Goal: Task Accomplishment & Management: Manage account settings

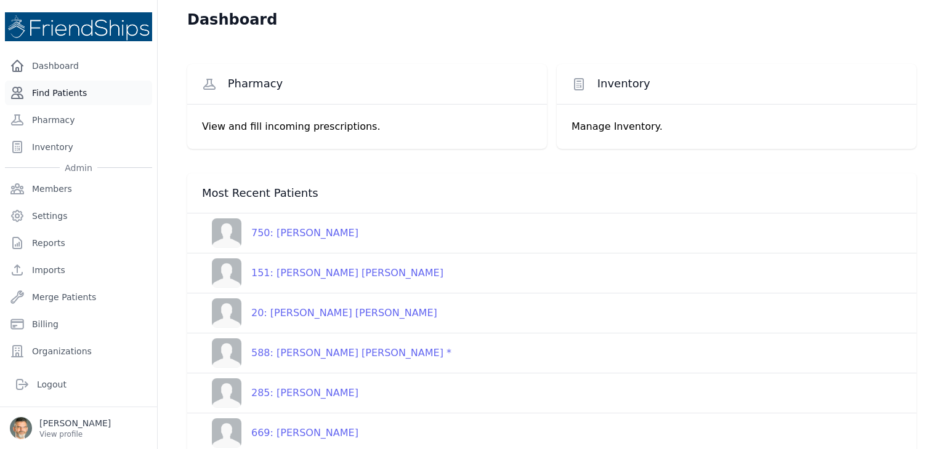
click at [68, 91] on link "Find Patients" at bounding box center [78, 93] width 147 height 25
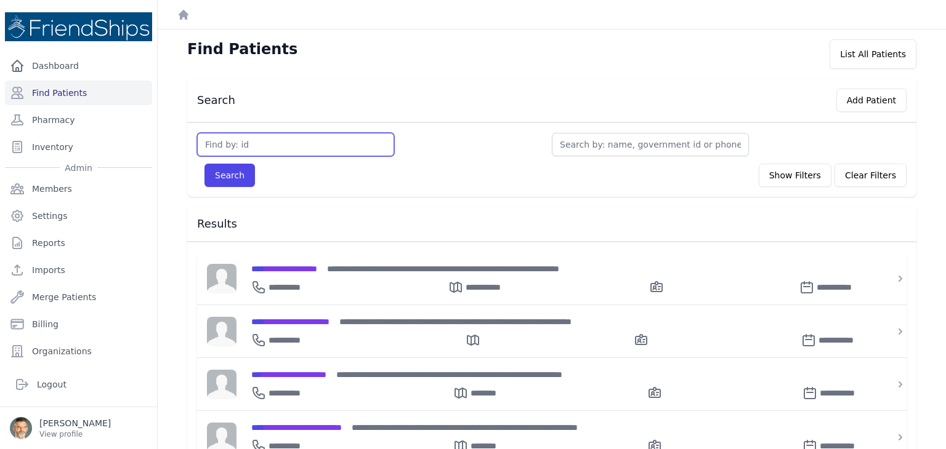
click at [229, 142] on input "text" at bounding box center [295, 144] width 197 height 23
type input "fake"
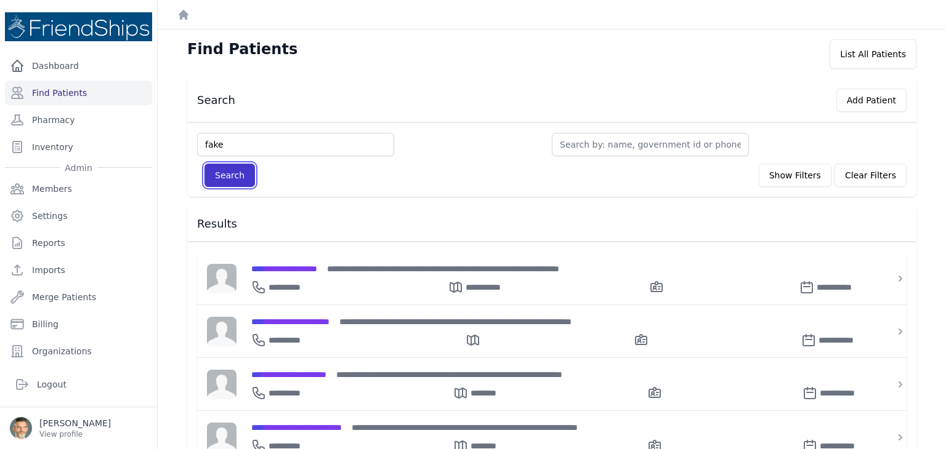
click at [231, 174] on button "Search" at bounding box center [229, 175] width 50 height 23
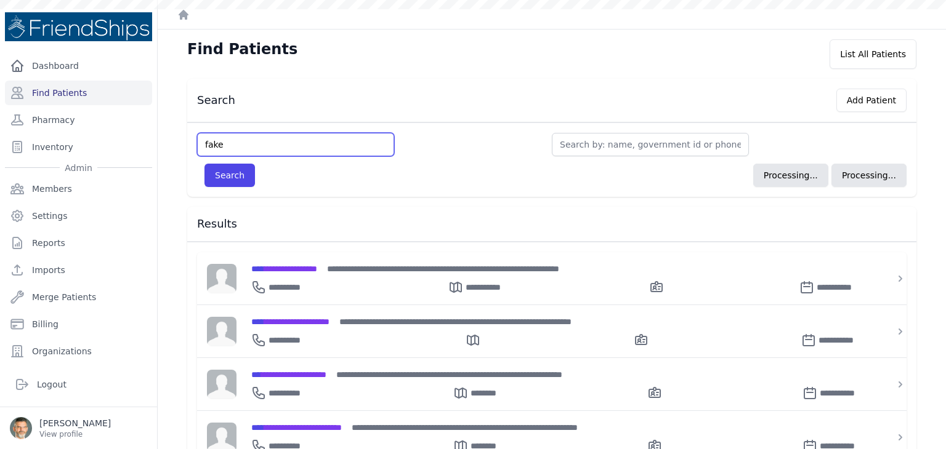
drag, startPoint x: 227, startPoint y: 143, endPoint x: 155, endPoint y: 124, distance: 74.1
click at [155, 124] on div "Close sidebar Dashboard Find Patients Pharmacy Inventory Admin Members Settings" at bounding box center [473, 224] width 946 height 449
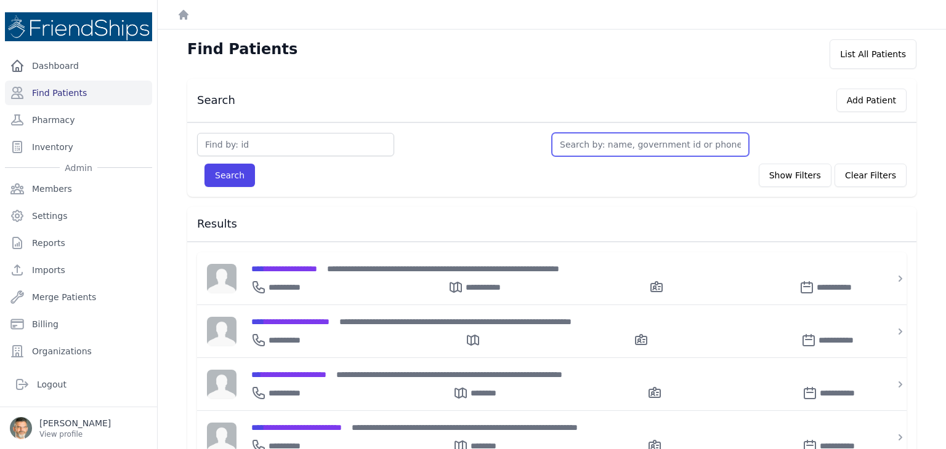
click at [582, 150] on input "text" at bounding box center [650, 144] width 197 height 23
type input "fa"
type input "fake"
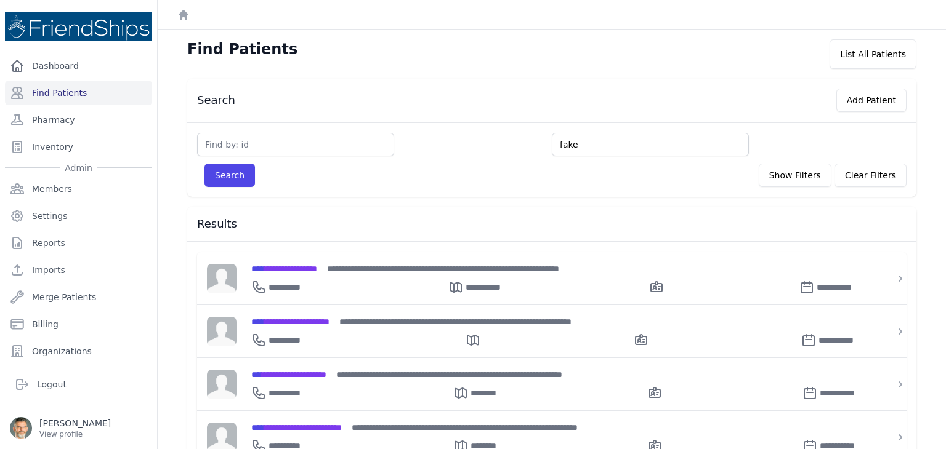
type input "fake"
click at [204, 164] on button "Search" at bounding box center [229, 175] width 50 height 23
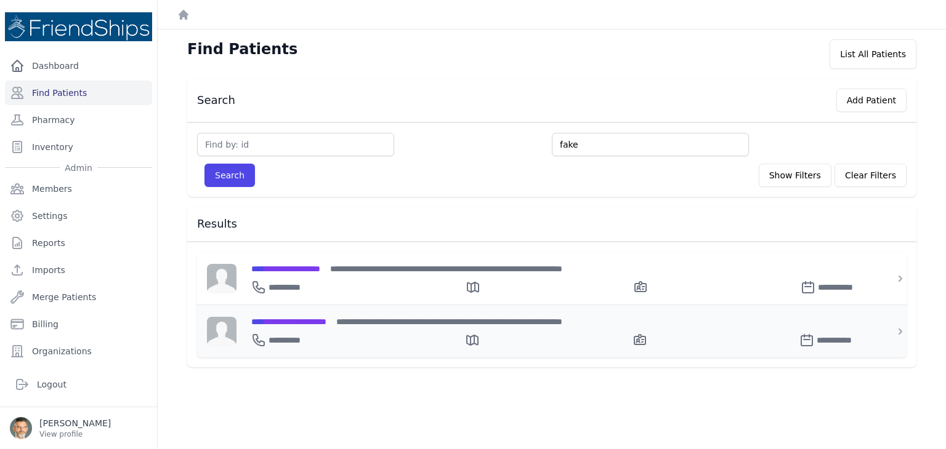
click at [310, 311] on div "**********" at bounding box center [558, 331] width 645 height 52
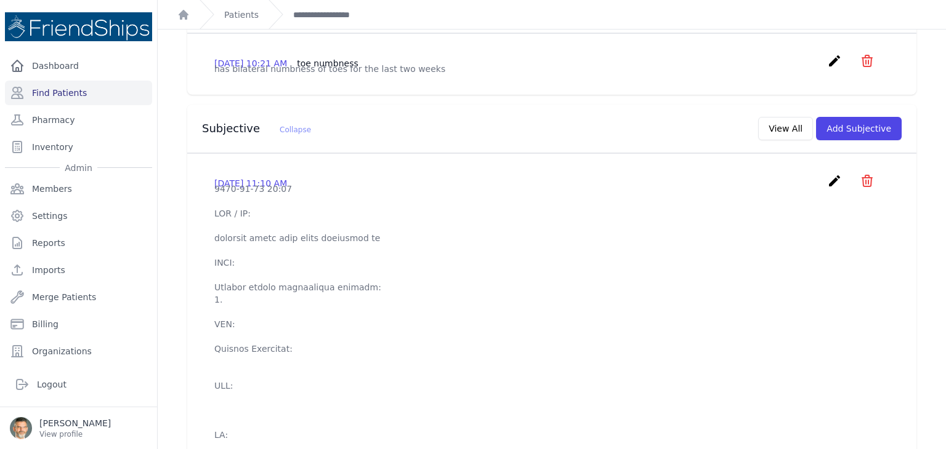
scroll to position [288, 0]
click at [835, 138] on button "Add Subjective" at bounding box center [859, 127] width 86 height 23
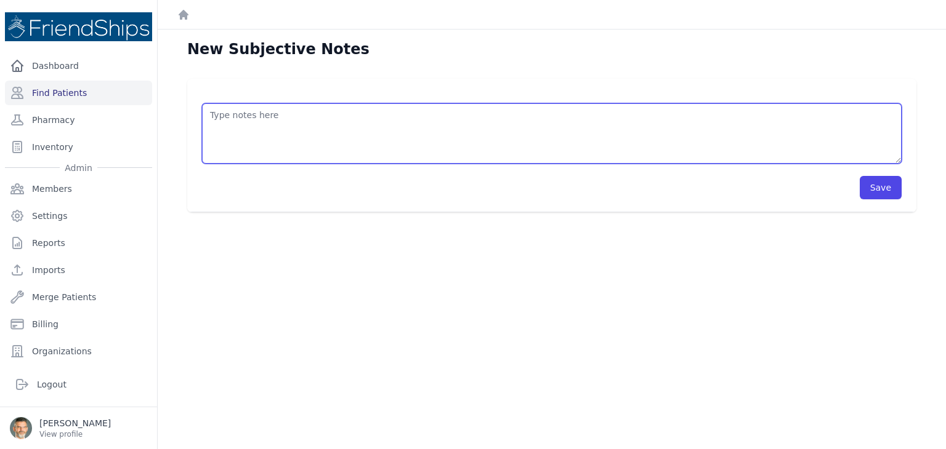
click at [234, 121] on textarea at bounding box center [551, 133] width 699 height 60
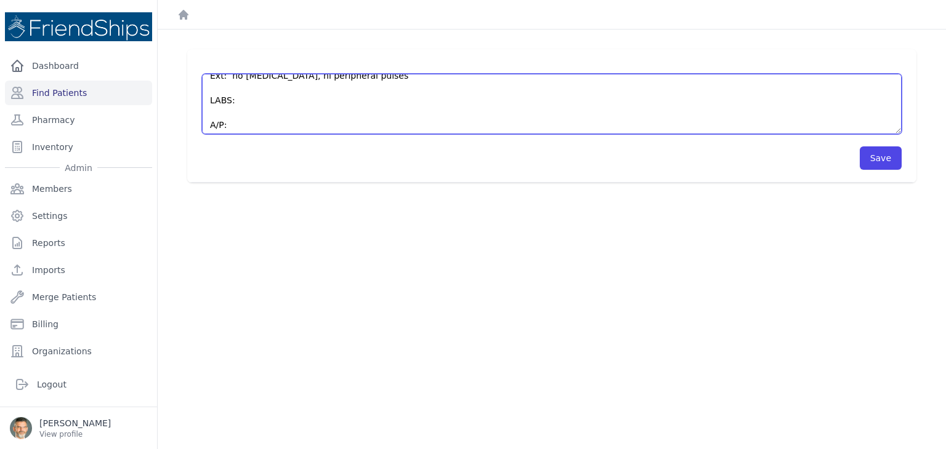
scroll to position [123, 0]
click at [211, 110] on textarea "HPI: PE: Gen: WDWN; NAD HEENT: AT, NC, NT, PERRL, EOMI, nl OP, nl ear canals an…" at bounding box center [551, 104] width 699 height 60
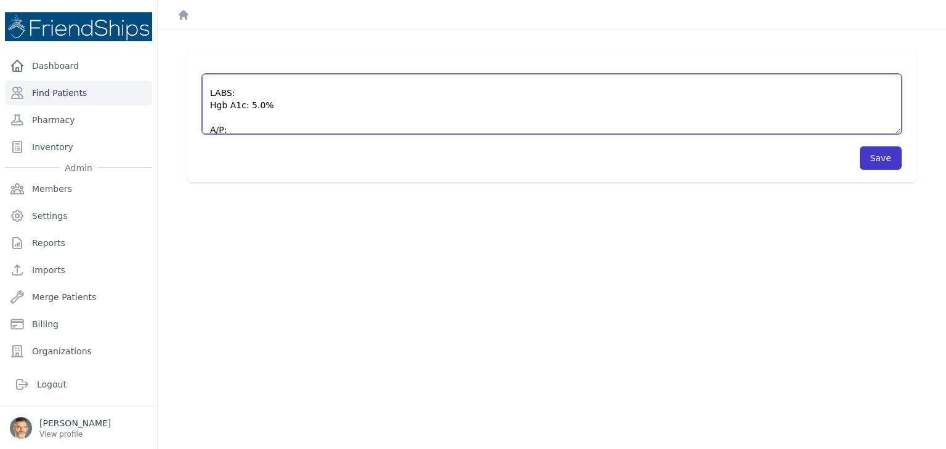
type textarea "HPI: PE: Gen: WDWN; NAD HEENT: AT, NC, NT, PERRL, EOMI, nl OP, nl ear canals an…"
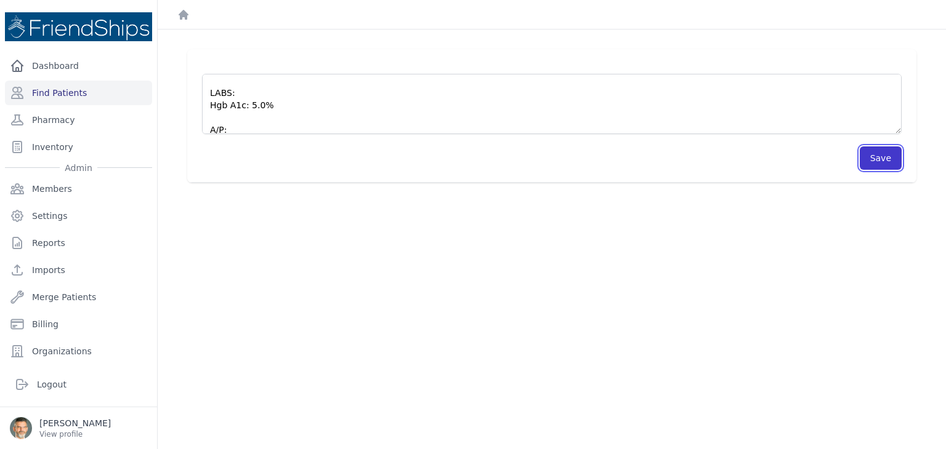
click at [872, 163] on button "Save" at bounding box center [880, 158] width 42 height 23
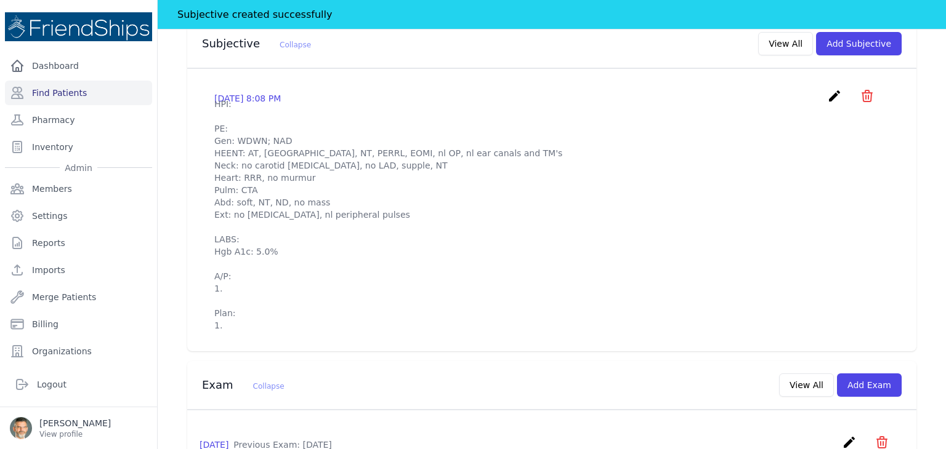
scroll to position [433, 0]
click at [862, 100] on icon "icon" at bounding box center [867, 94] width 10 height 11
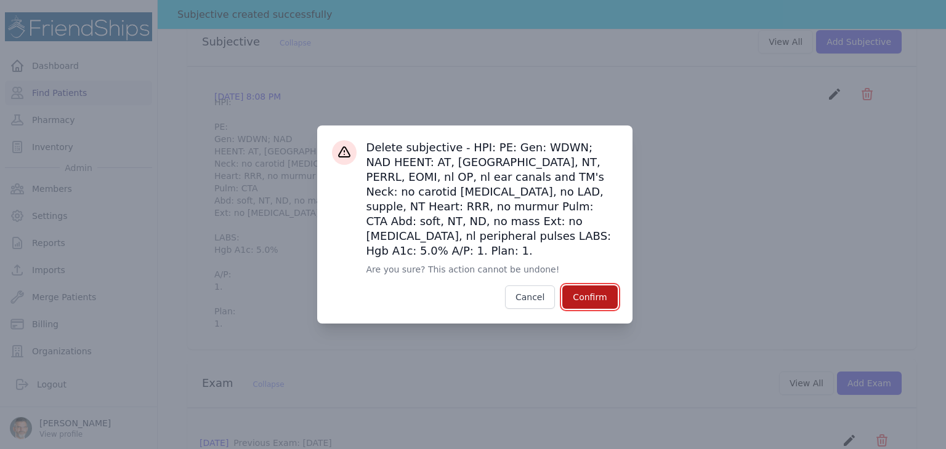
click at [590, 286] on button "Confirm" at bounding box center [589, 297] width 55 height 23
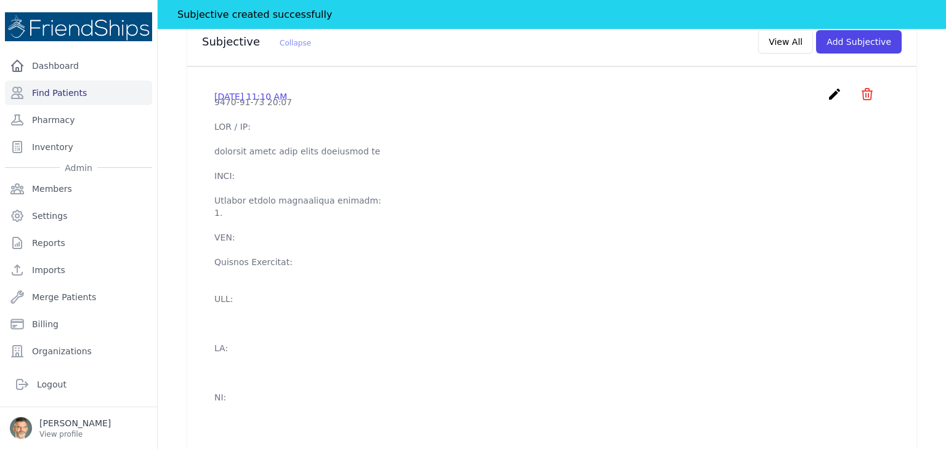
scroll to position [389, 0]
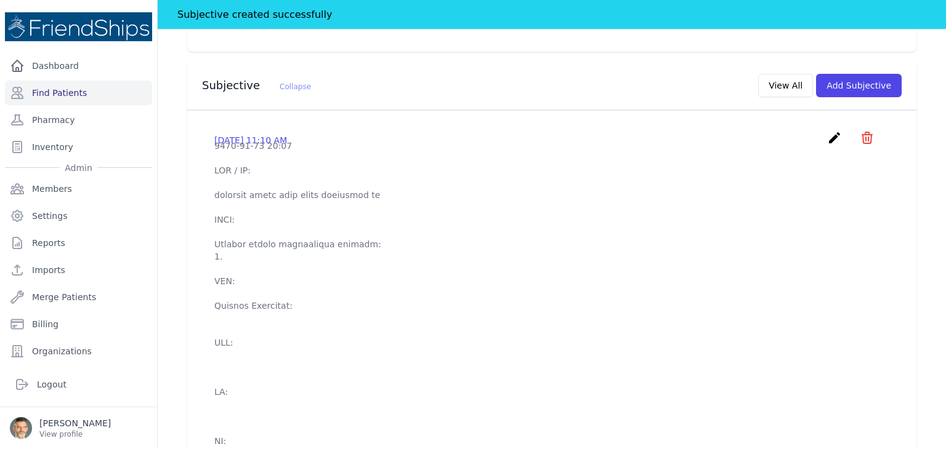
click at [667, 94] on div "Subjective Collapse View All Add Subjective" at bounding box center [546, 83] width 709 height 28
click at [862, 143] on icon "icon" at bounding box center [867, 137] width 10 height 11
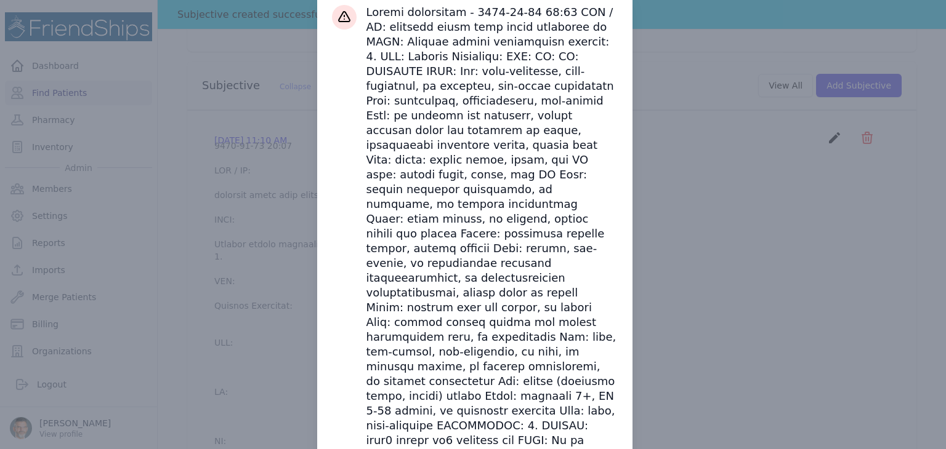
scroll to position [158, 0]
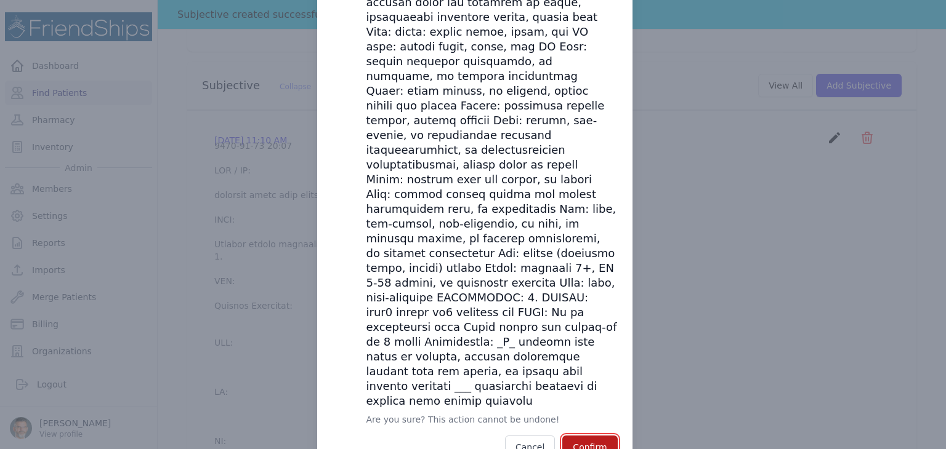
click at [584, 436] on button "Confirm" at bounding box center [589, 447] width 55 height 23
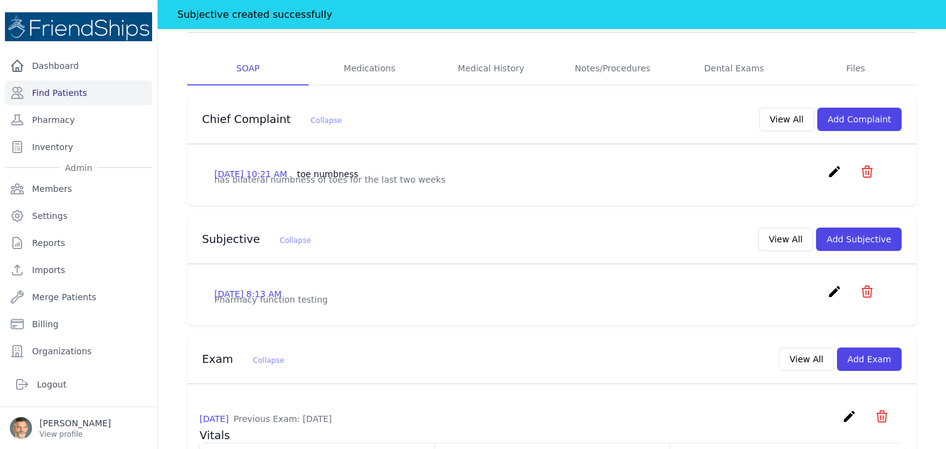
scroll to position [234, 0]
click at [862, 171] on icon "icon" at bounding box center [867, 172] width 10 height 11
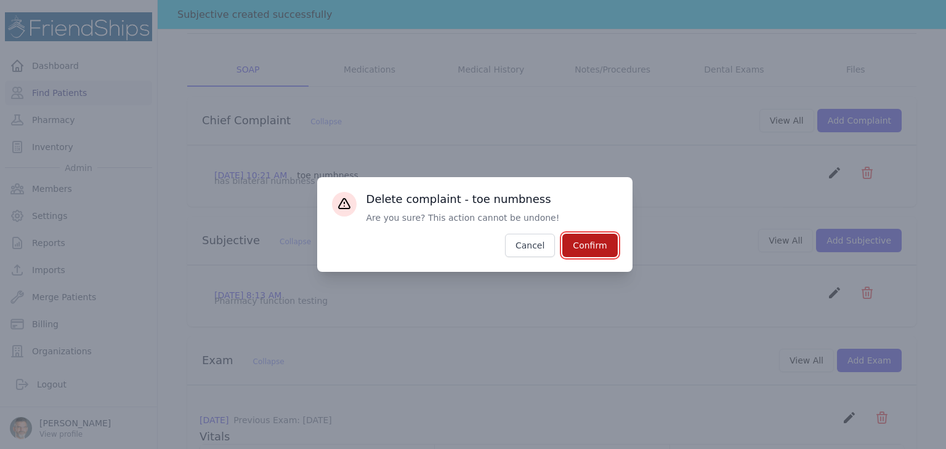
click at [598, 248] on button "Confirm" at bounding box center [589, 245] width 55 height 23
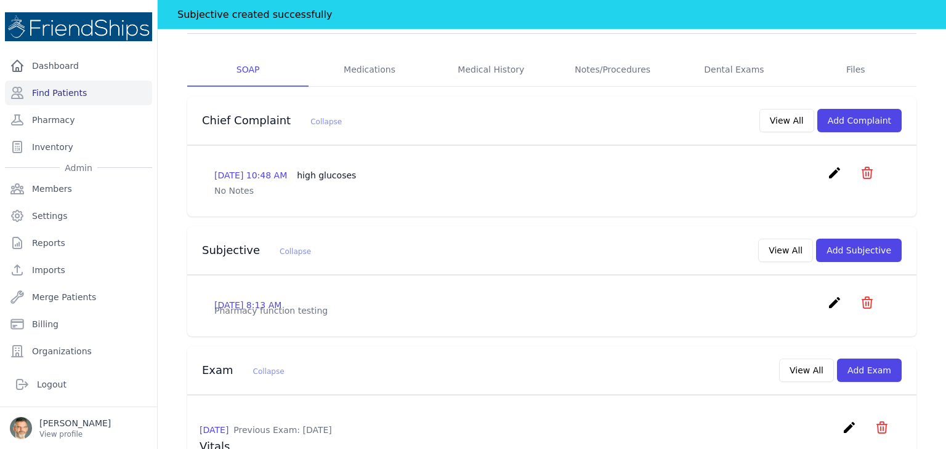
click at [862, 167] on icon "icon" at bounding box center [867, 172] width 10 height 11
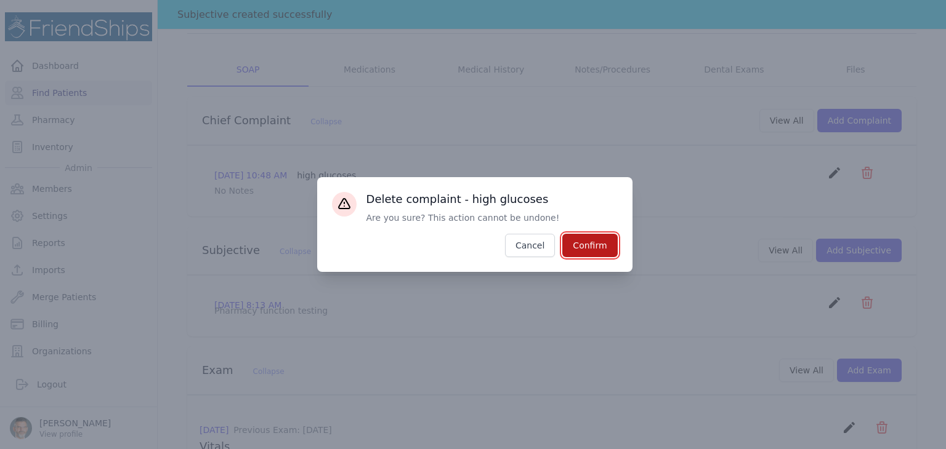
click at [605, 248] on button "Confirm" at bounding box center [589, 245] width 55 height 23
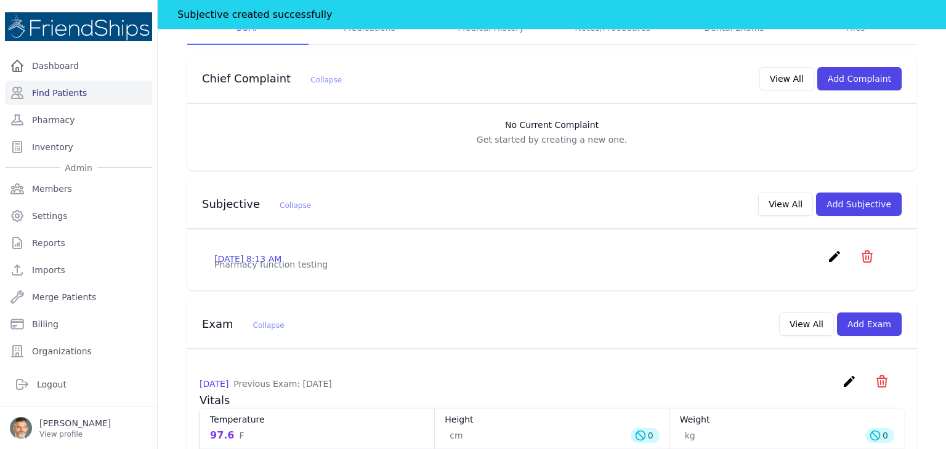
scroll to position [278, 0]
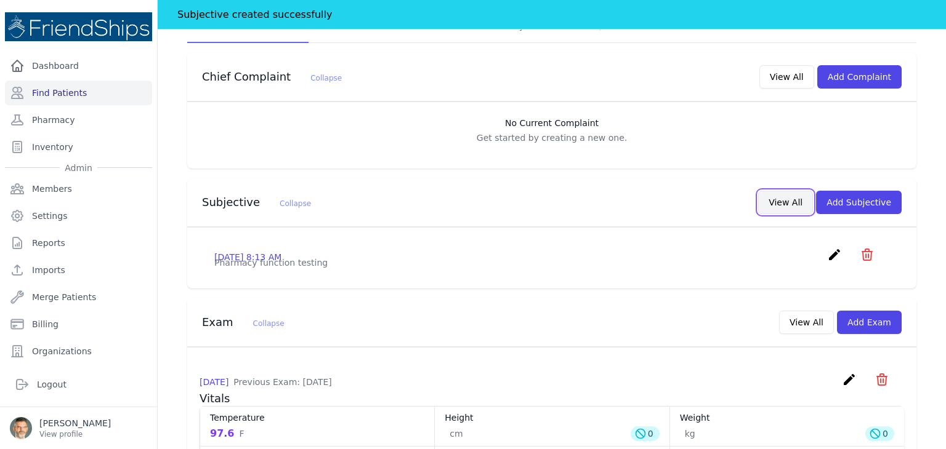
click at [781, 200] on button "View All" at bounding box center [785, 202] width 55 height 23
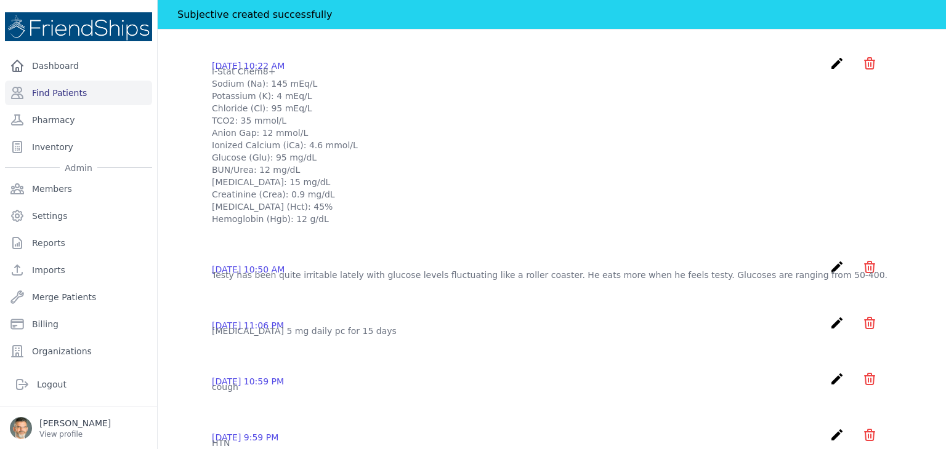
scroll to position [0, 0]
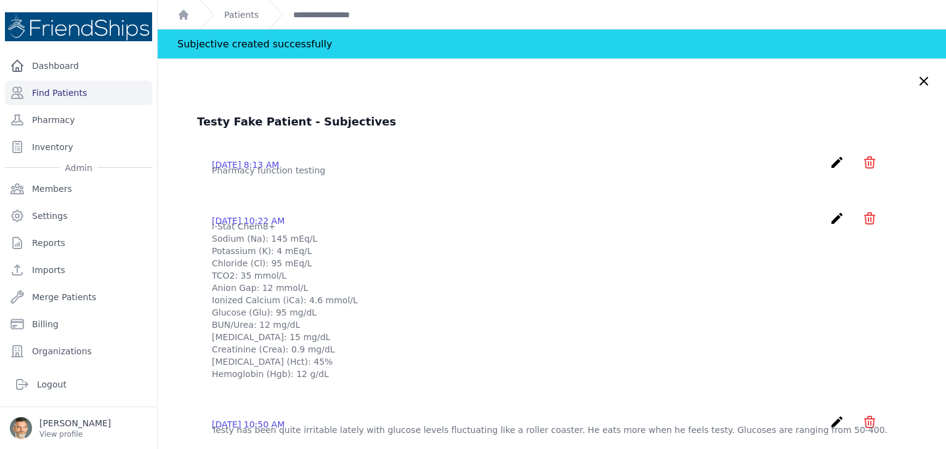
click at [916, 78] on icon at bounding box center [923, 81] width 15 height 15
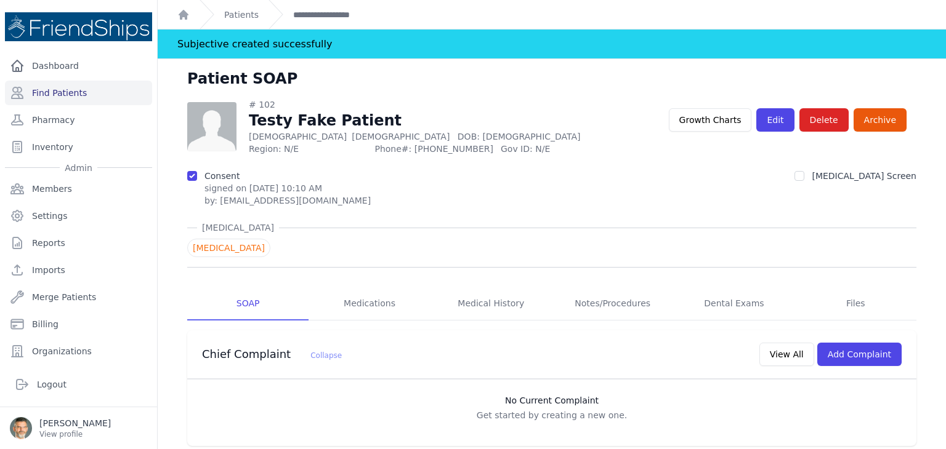
scroll to position [99, 0]
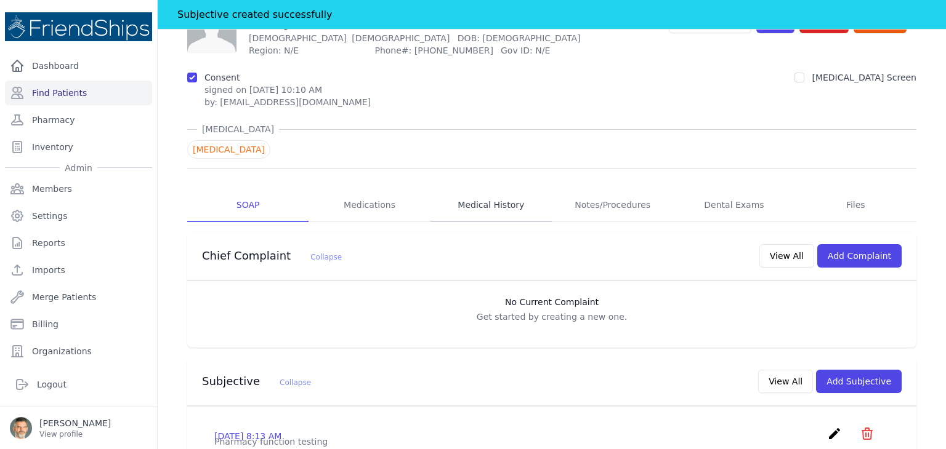
click at [485, 204] on link "Medical History" at bounding box center [490, 205] width 121 height 33
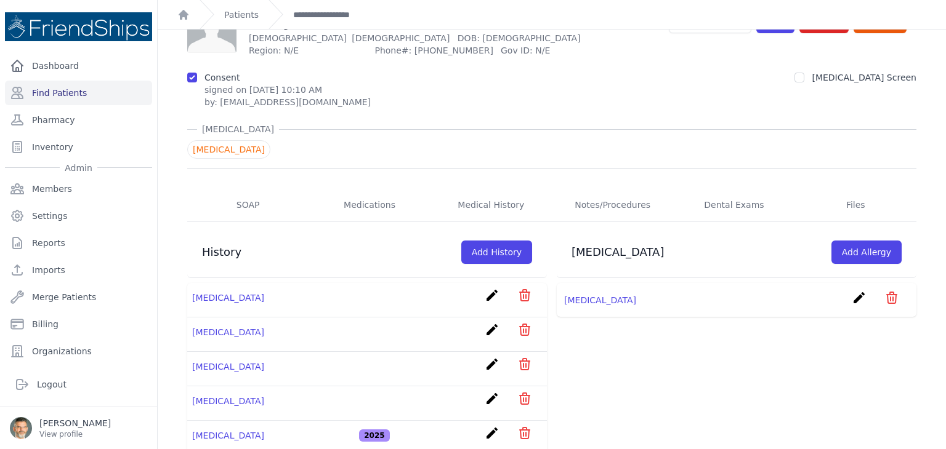
scroll to position [124, 0]
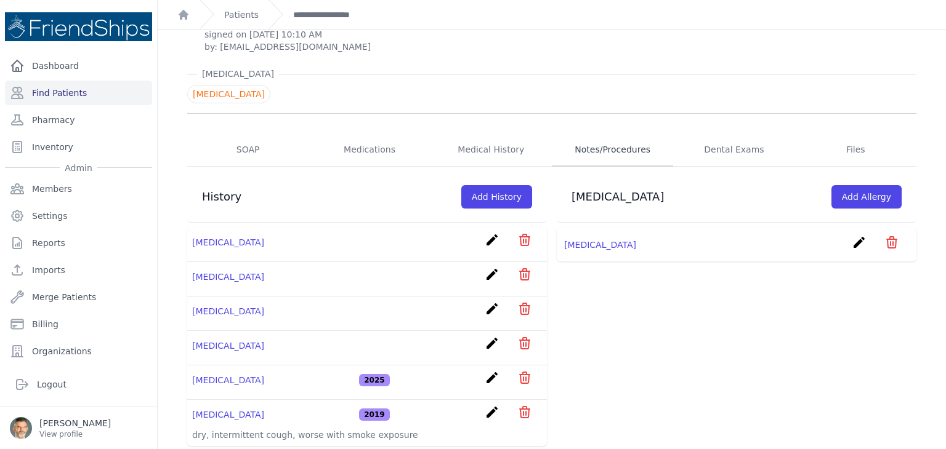
click at [597, 146] on link "Notes/Procedures" at bounding box center [612, 150] width 121 height 33
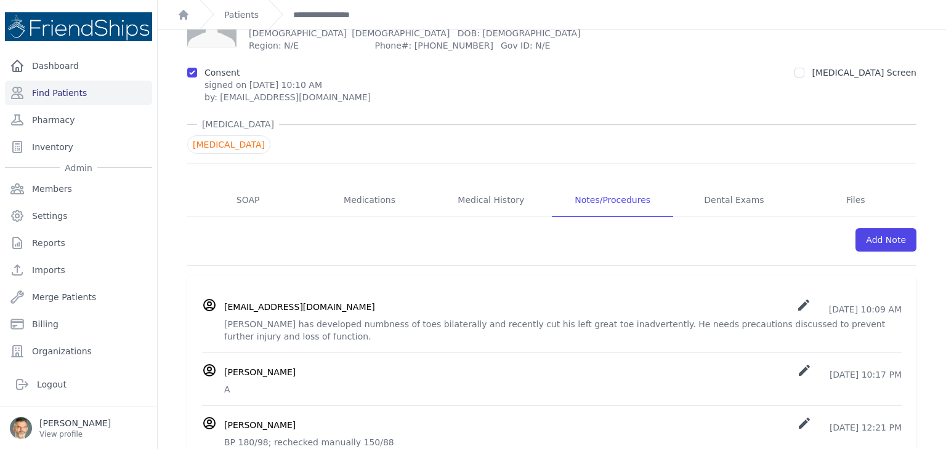
scroll to position [76, 0]
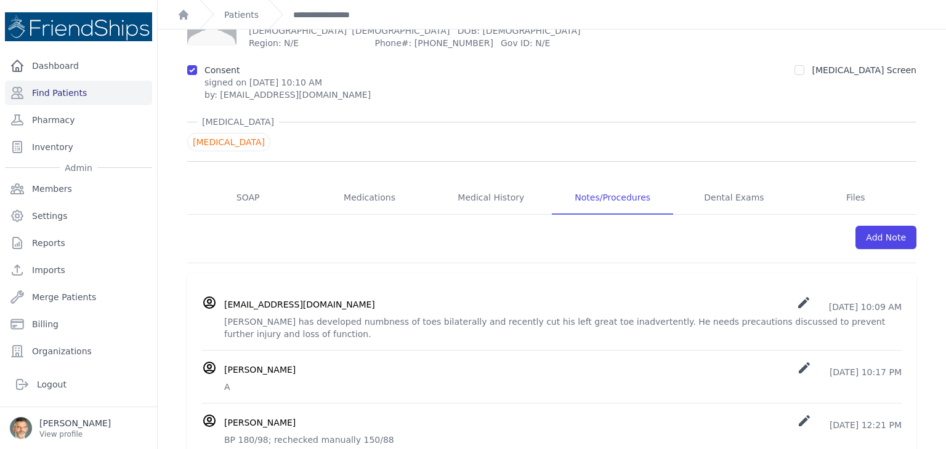
click at [796, 305] on icon "create" at bounding box center [803, 303] width 15 height 15
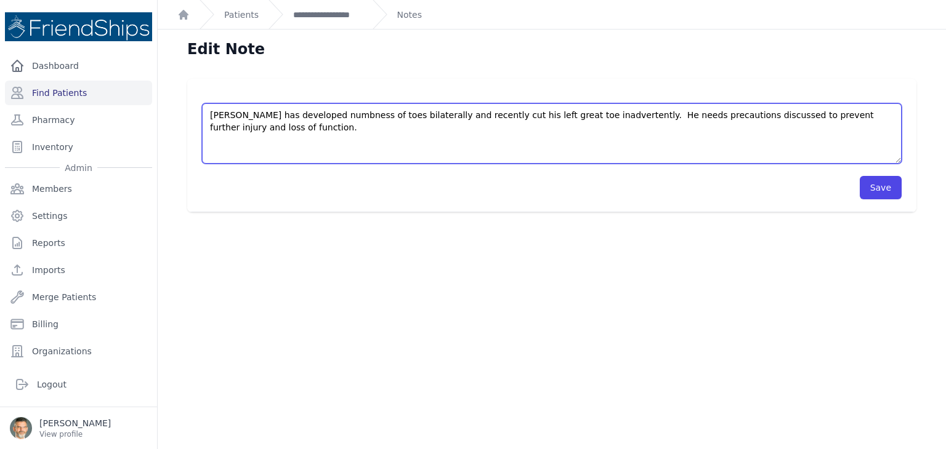
drag, startPoint x: 880, startPoint y: 119, endPoint x: 143, endPoint y: 121, distance: 737.6
click at [143, 121] on div "Close sidebar Dashboard Find Patients Pharmacy Inventory Admin Members Settings" at bounding box center [473, 224] width 946 height 449
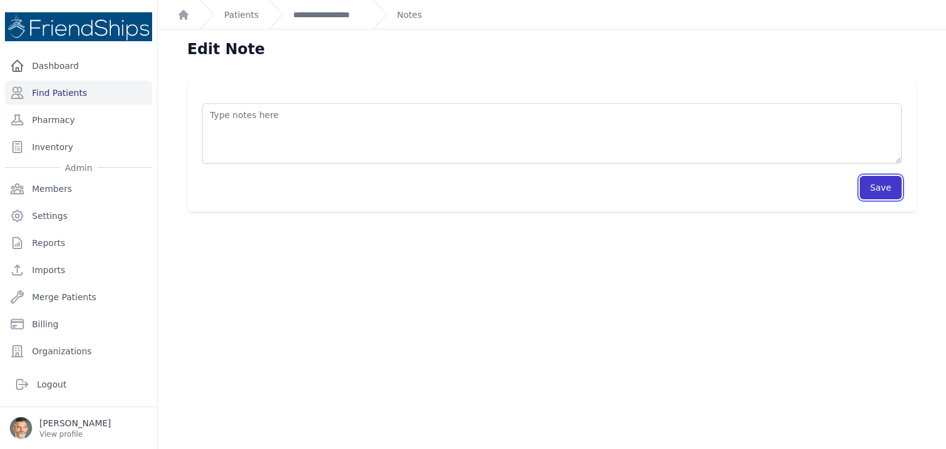
click at [872, 187] on button "Save" at bounding box center [880, 187] width 42 height 23
click at [424, 12] on ol "**********" at bounding box center [552, 14] width 788 height 29
click at [406, 12] on link "Notes" at bounding box center [409, 15] width 25 height 12
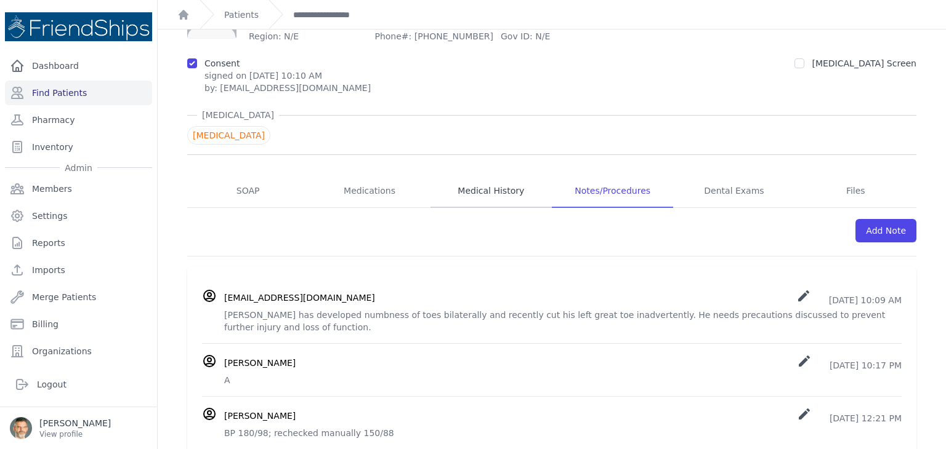
scroll to position [89, 0]
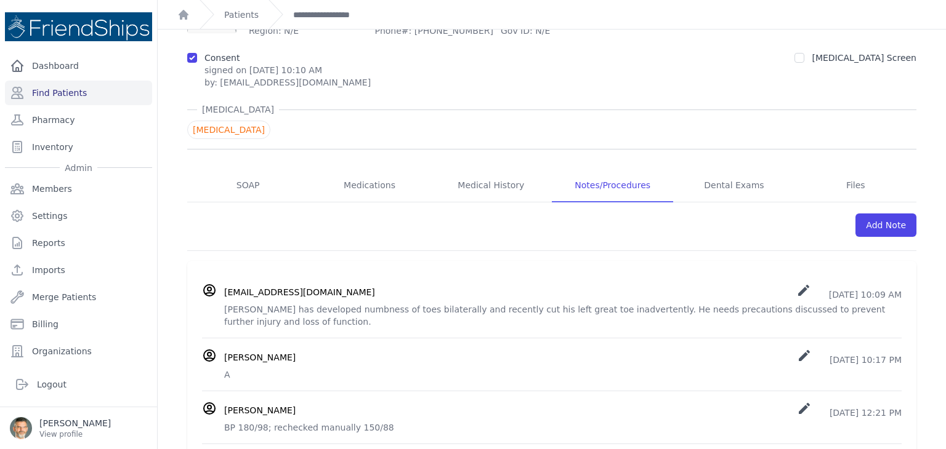
click at [256, 291] on h3 "davidsm.14@pm.me" at bounding box center [299, 292] width 151 height 12
drag, startPoint x: 256, startPoint y: 291, endPoint x: 464, endPoint y: 314, distance: 209.3
click at [464, 314] on li "davidsm.14@pm.me create 2025-Jul-03 10:09 AM Testy has developed numbness of to…" at bounding box center [551, 305] width 699 height 65
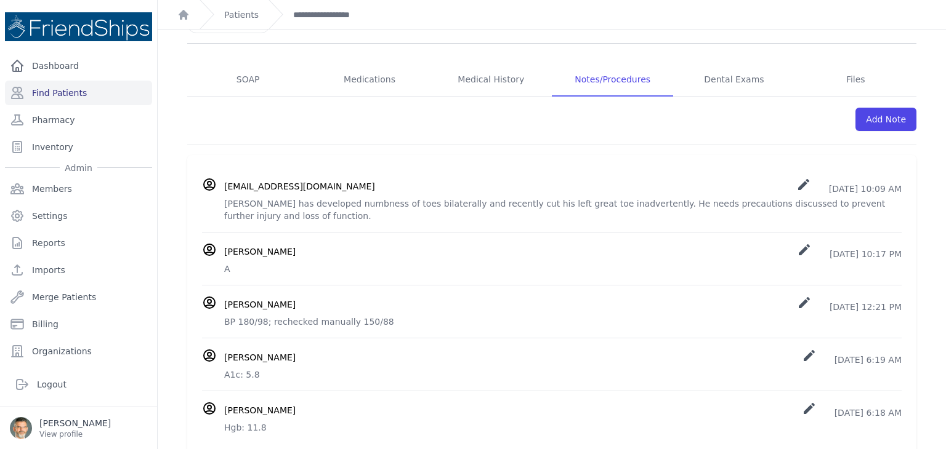
scroll to position [0, 0]
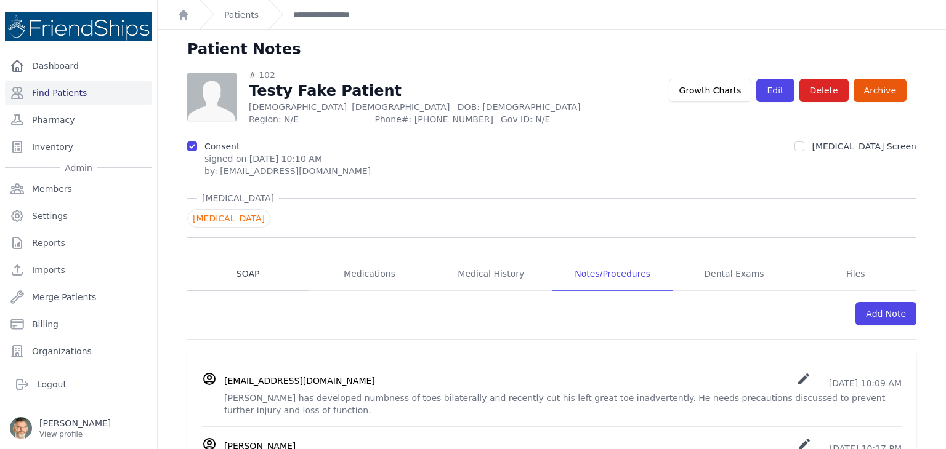
click at [249, 273] on link "SOAP" at bounding box center [247, 274] width 121 height 33
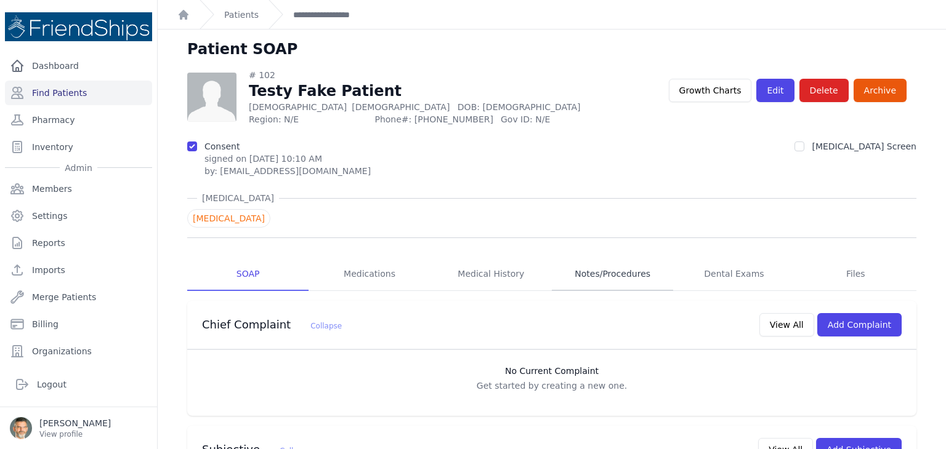
click at [598, 273] on link "Notes/Procedures" at bounding box center [612, 274] width 121 height 33
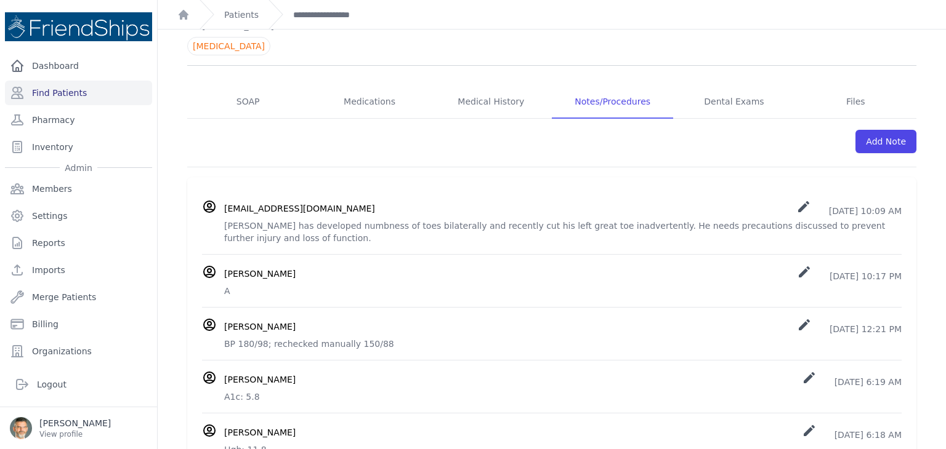
scroll to position [174, 0]
